Goal: Transaction & Acquisition: Purchase product/service

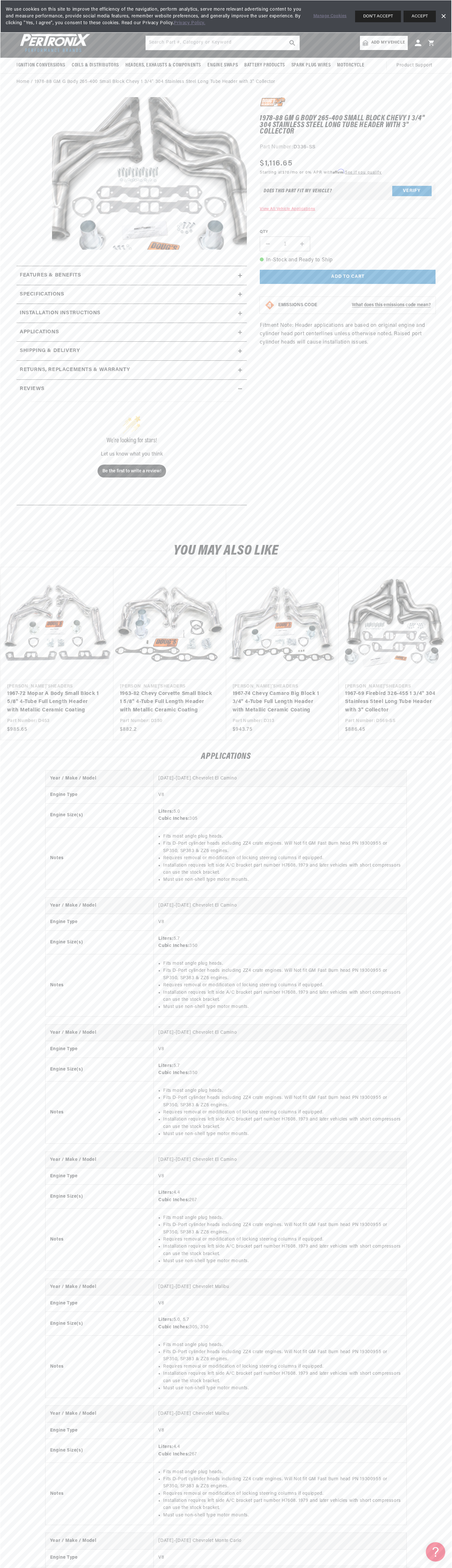
scroll to position [0, 196]
click at [347, 277] on button "Add to cart" at bounding box center [347, 277] width 175 height 15
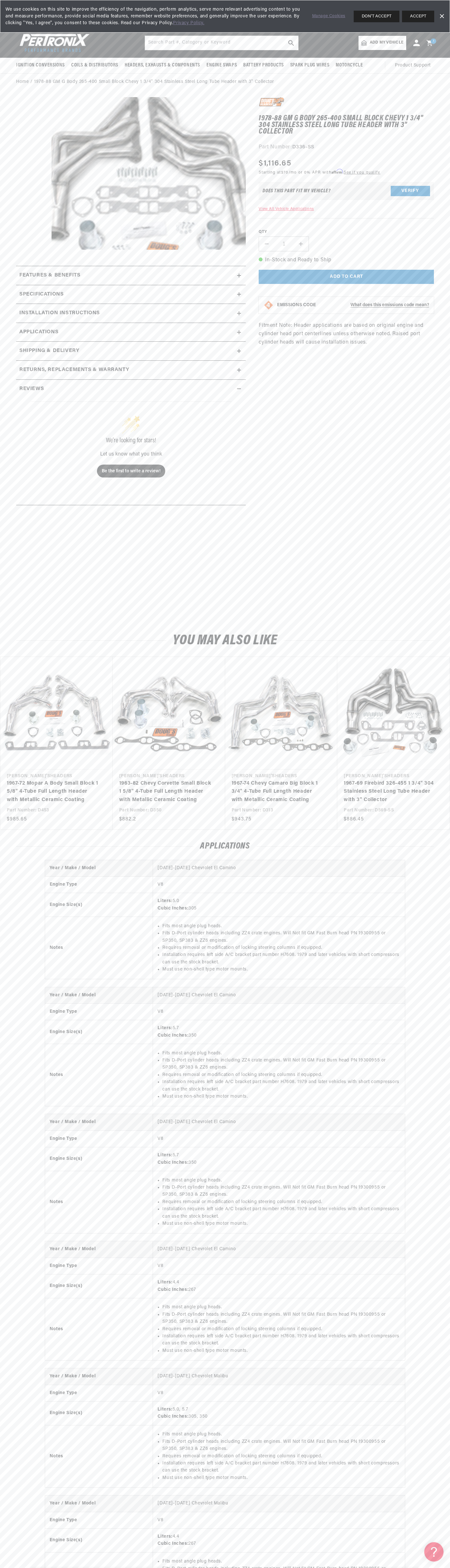
click at [431, 43] on icon at bounding box center [430, 43] width 6 height 6
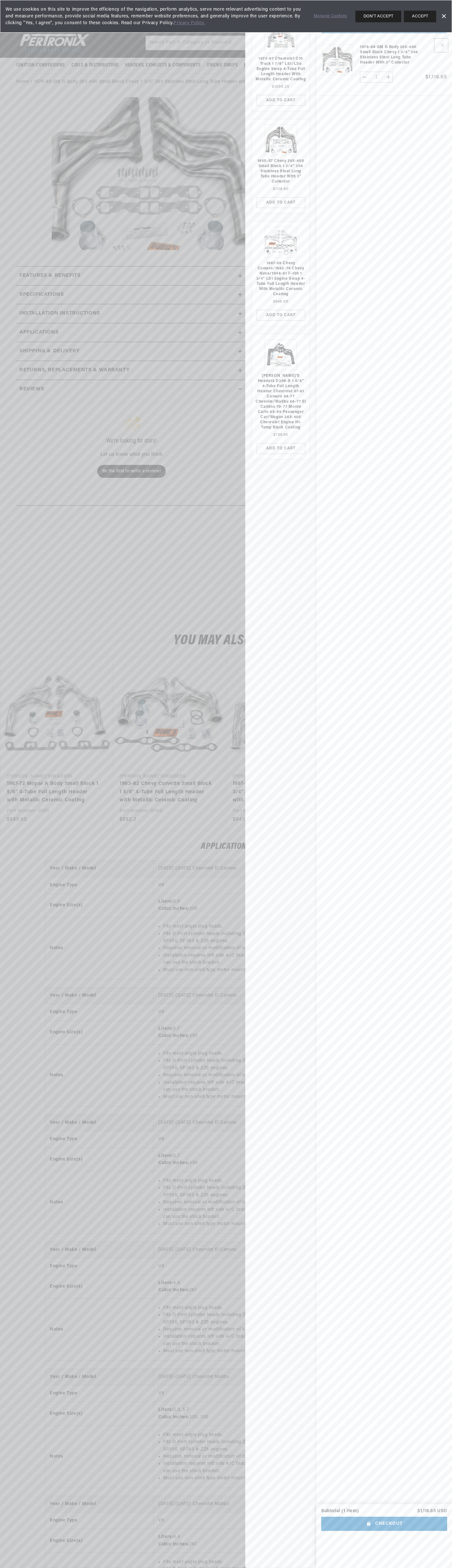
click at [441, 45] on icon "Your cart" at bounding box center [442, 46] width 4 height 4
